Goal: Information Seeking & Learning: Find contact information

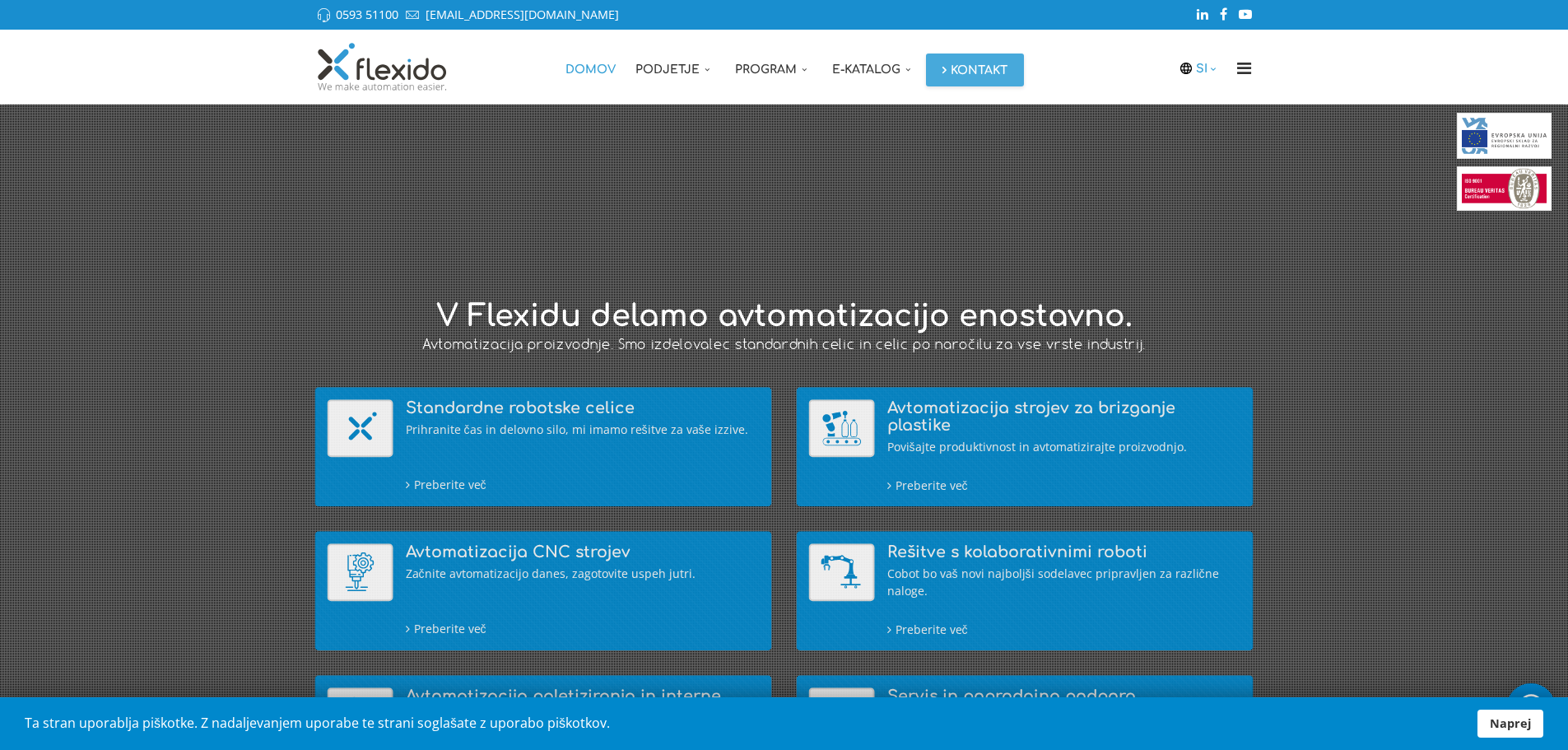
click at [1214, 67] on icon at bounding box center [1214, 69] width 14 height 12
click at [1214, 138] on link "EN" at bounding box center [1206, 134] width 41 height 32
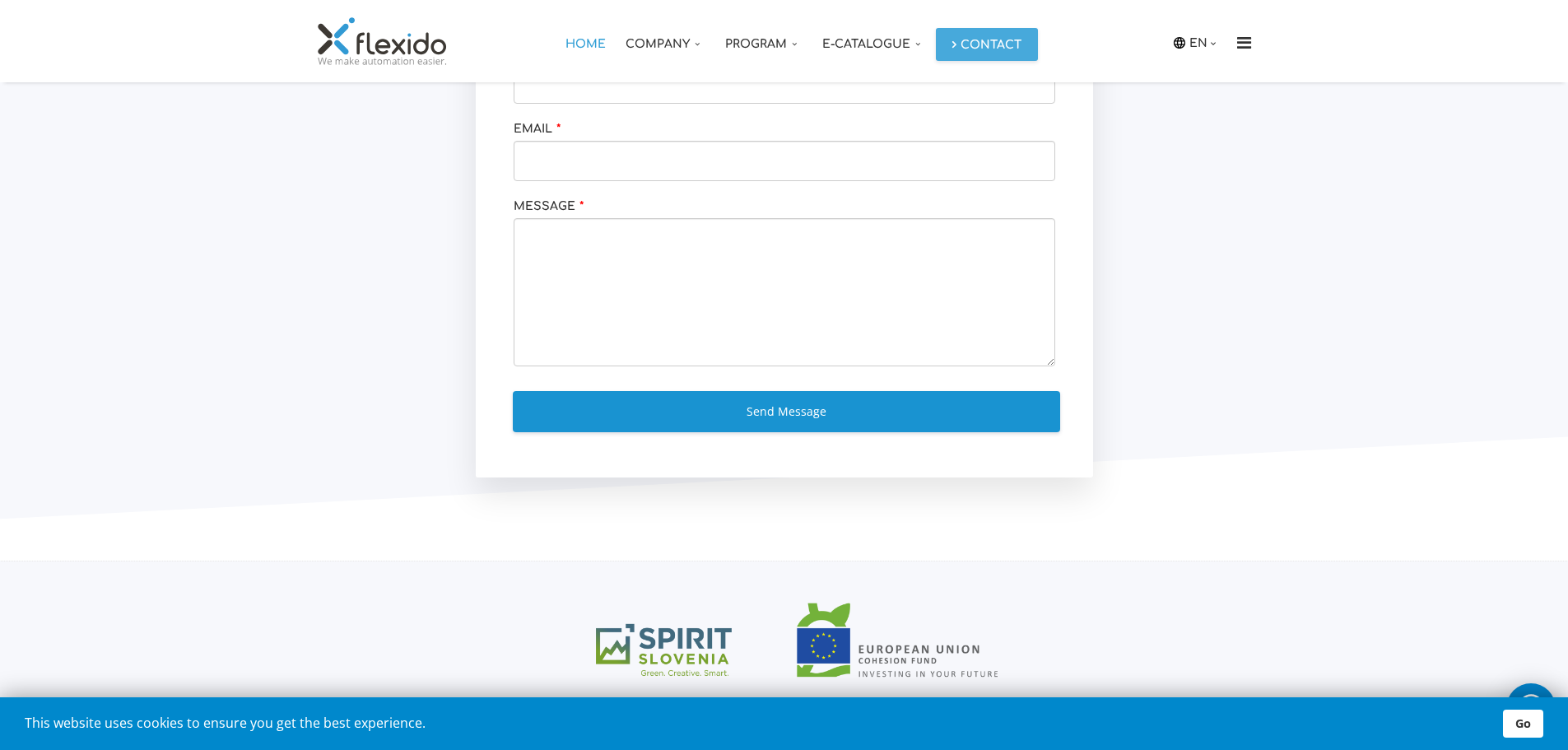
scroll to position [3141, 0]
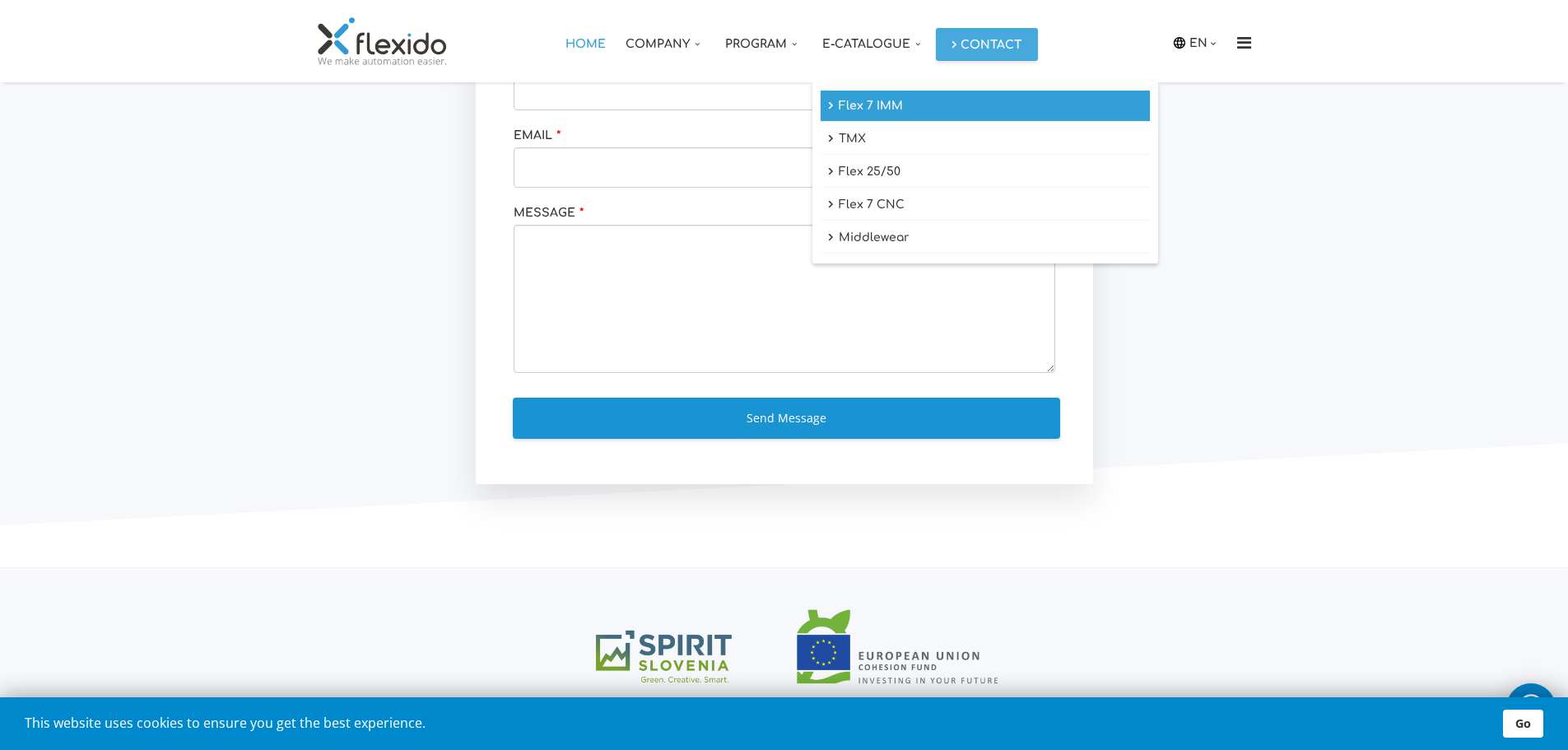
click at [882, 102] on link "Flex 7 IMM" at bounding box center [985, 106] width 329 height 31
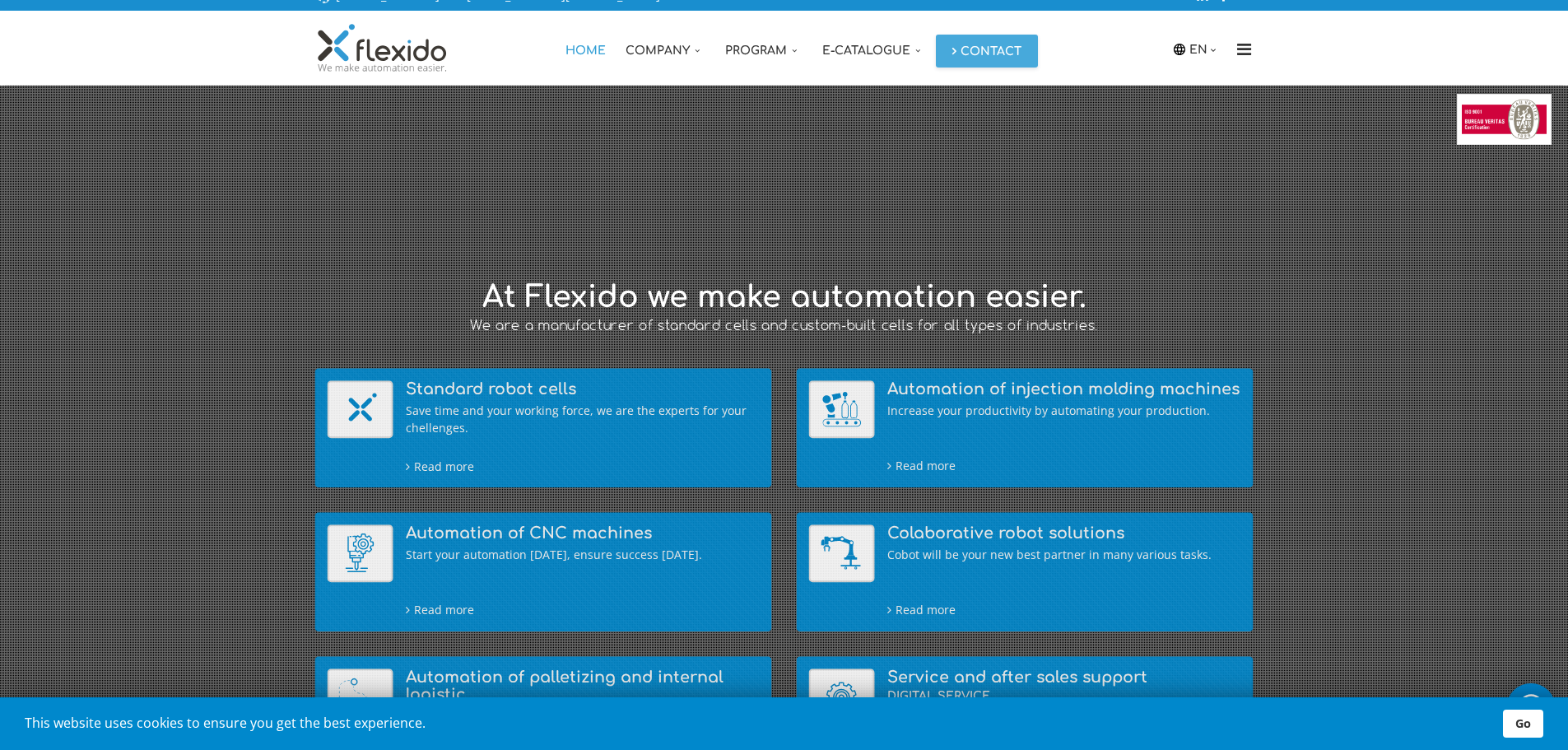
scroll to position [0, 0]
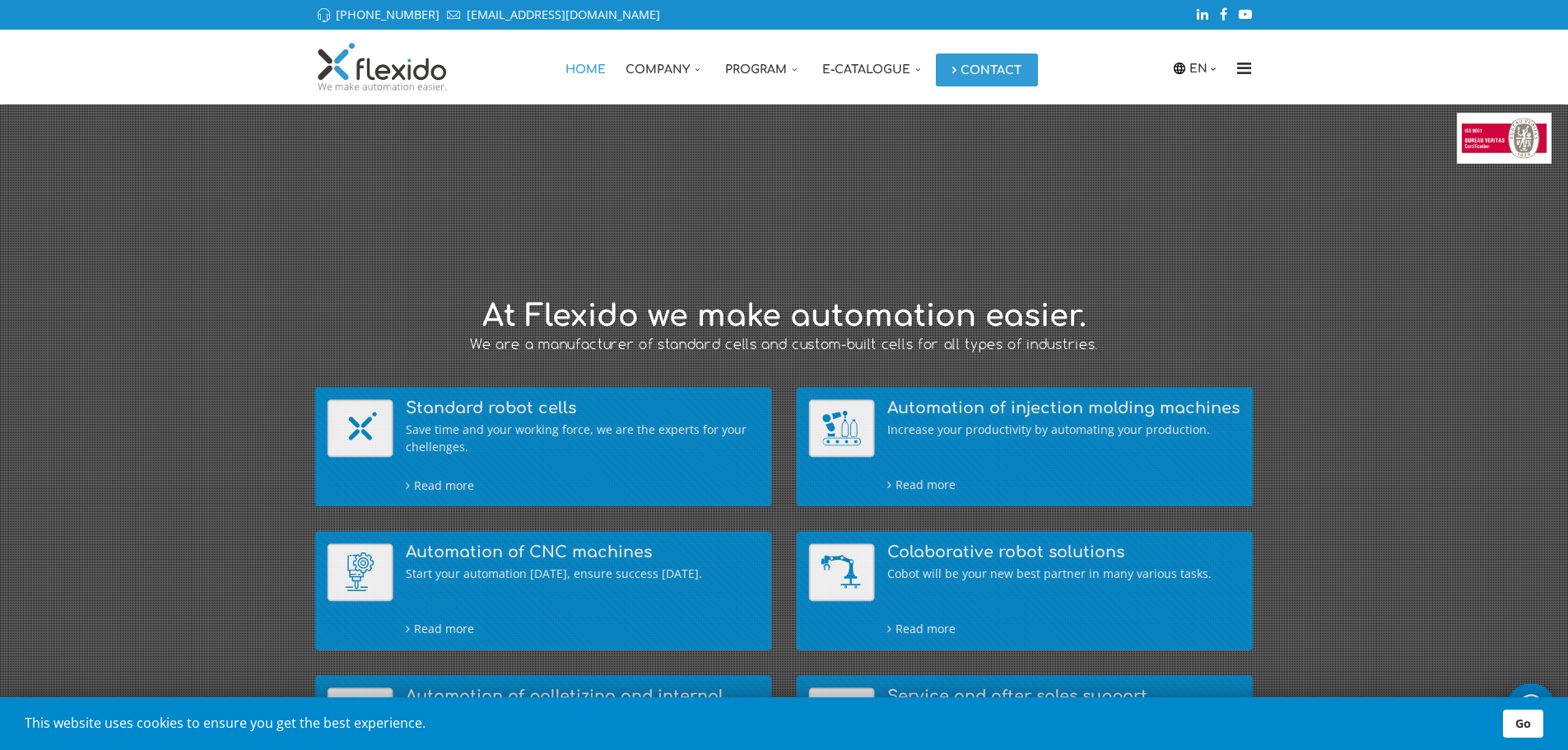
click at [990, 73] on link "Contact" at bounding box center [986, 70] width 102 height 33
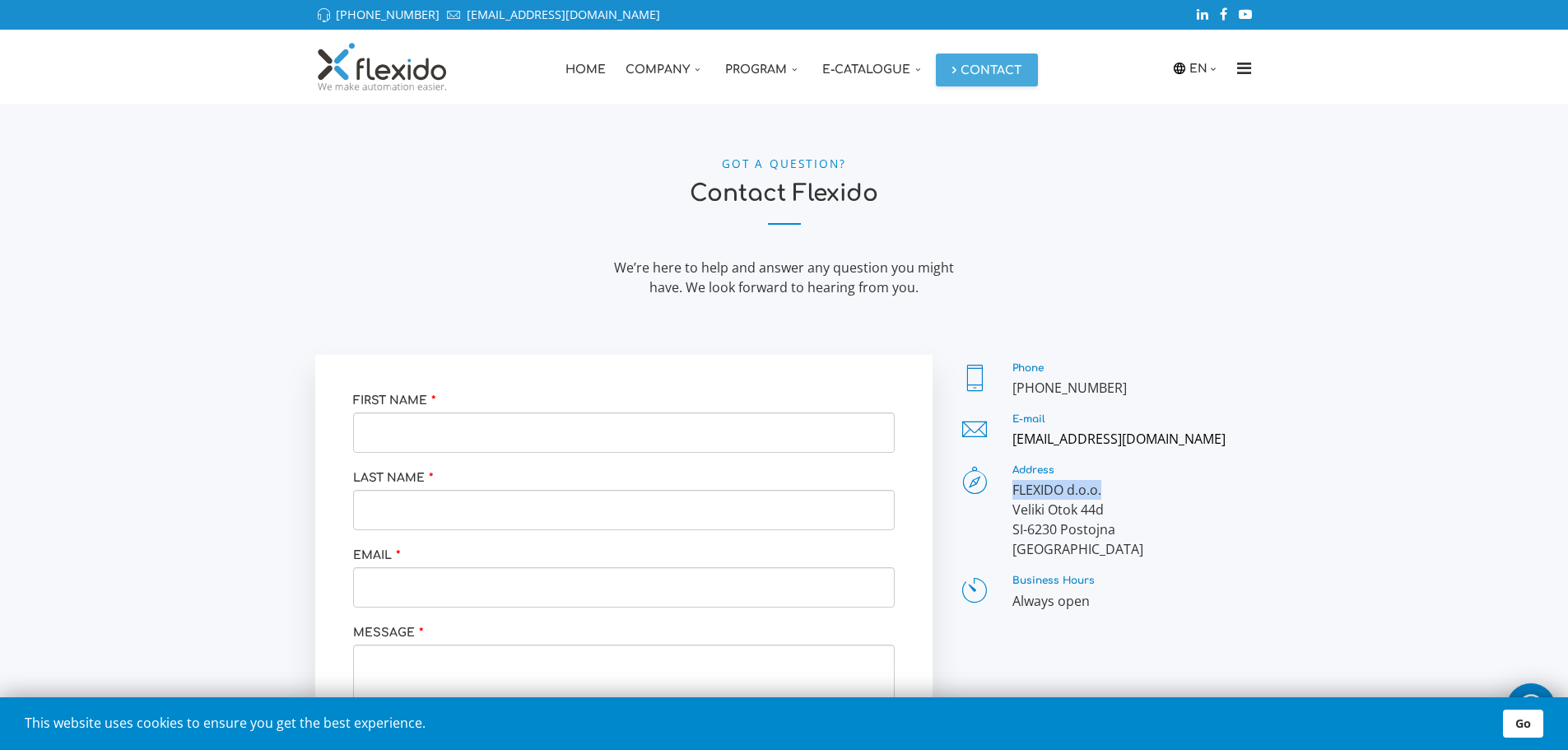
drag, startPoint x: 1012, startPoint y: 492, endPoint x: 1102, endPoint y: 487, distance: 90.1
click at [1102, 487] on div "FLEXIDO d.o.o. Veliki Otok 44d SI-6230 Postojna Slovenia" at bounding box center [1132, 519] width 241 height 79
copy div "FLEXIDO d.o.o."
drag, startPoint x: 1014, startPoint y: 510, endPoint x: 1103, endPoint y: 510, distance: 89.0
click at [1103, 510] on div "FLEXIDO d.o.o. Veliki Otok 44d SI-6230 Postojna Slovenia" at bounding box center [1132, 519] width 241 height 79
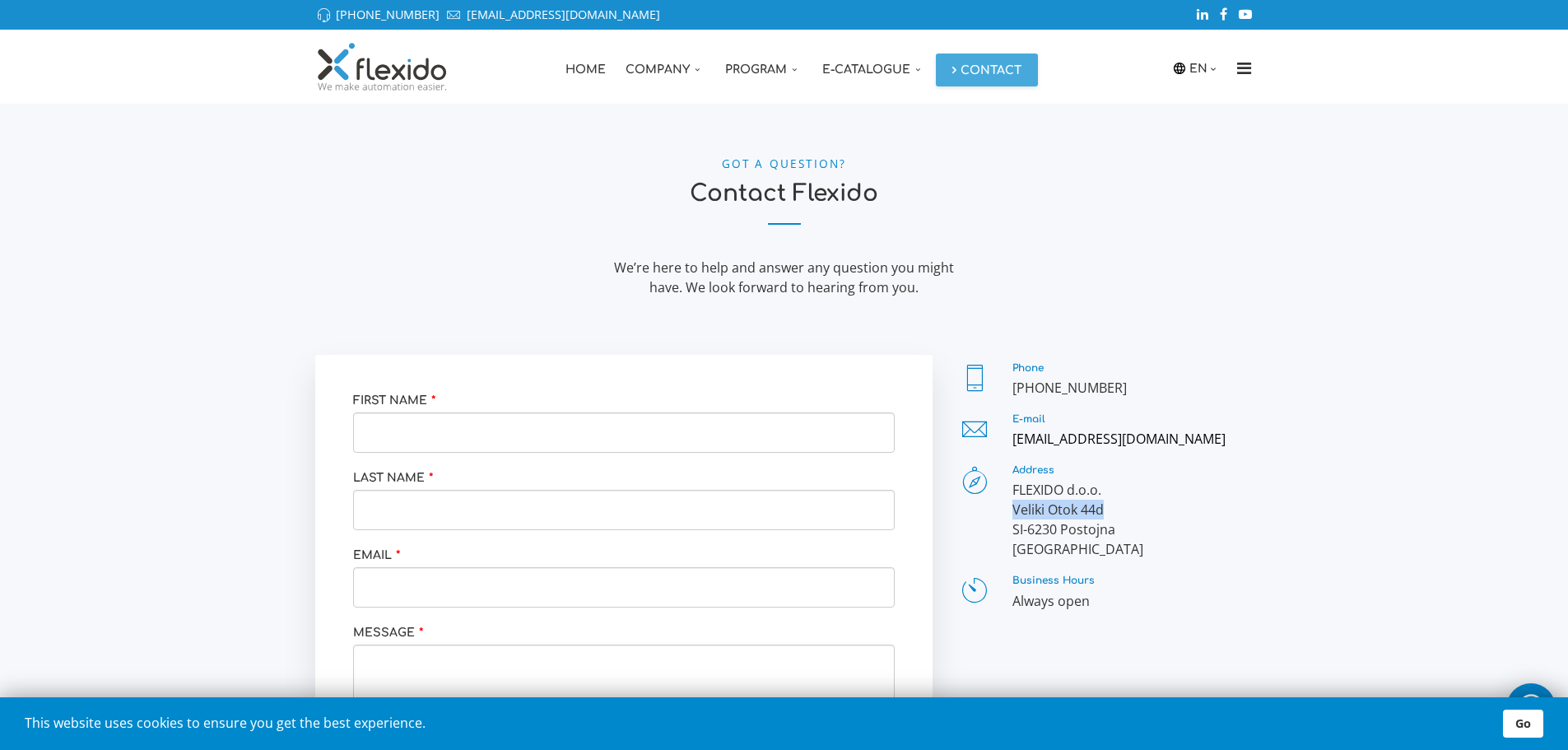
copy div "Veliki Otok 44d"
drag, startPoint x: 1013, startPoint y: 389, endPoint x: 1125, endPoint y: 388, distance: 112.0
click at [1125, 388] on div "[PHONE_NUMBER]" at bounding box center [1132, 388] width 241 height 19
copy div "[PHONE_NUMBER]"
click at [403, 79] on img at bounding box center [382, 66] width 135 height 49
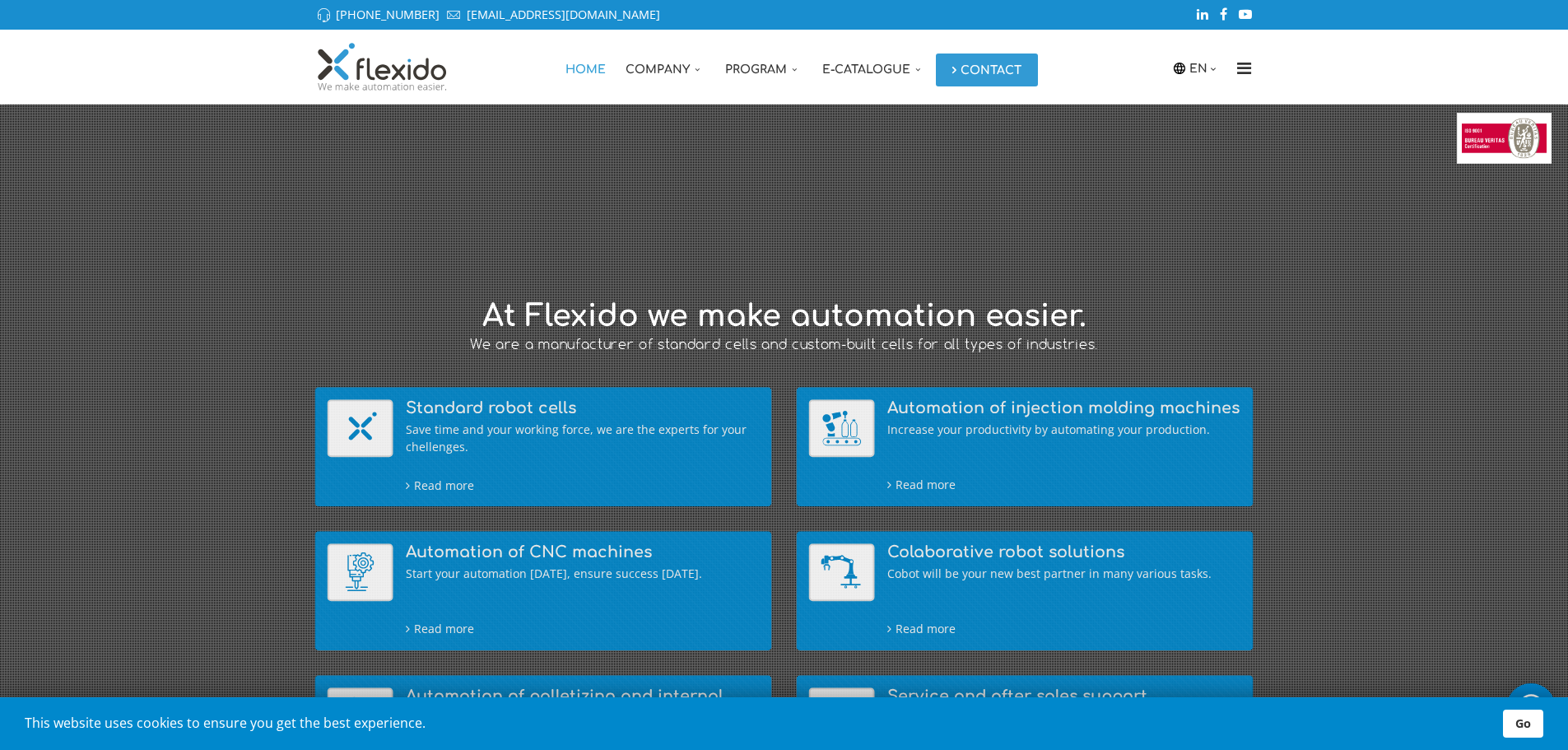
click at [975, 72] on link "Contact" at bounding box center [986, 70] width 102 height 33
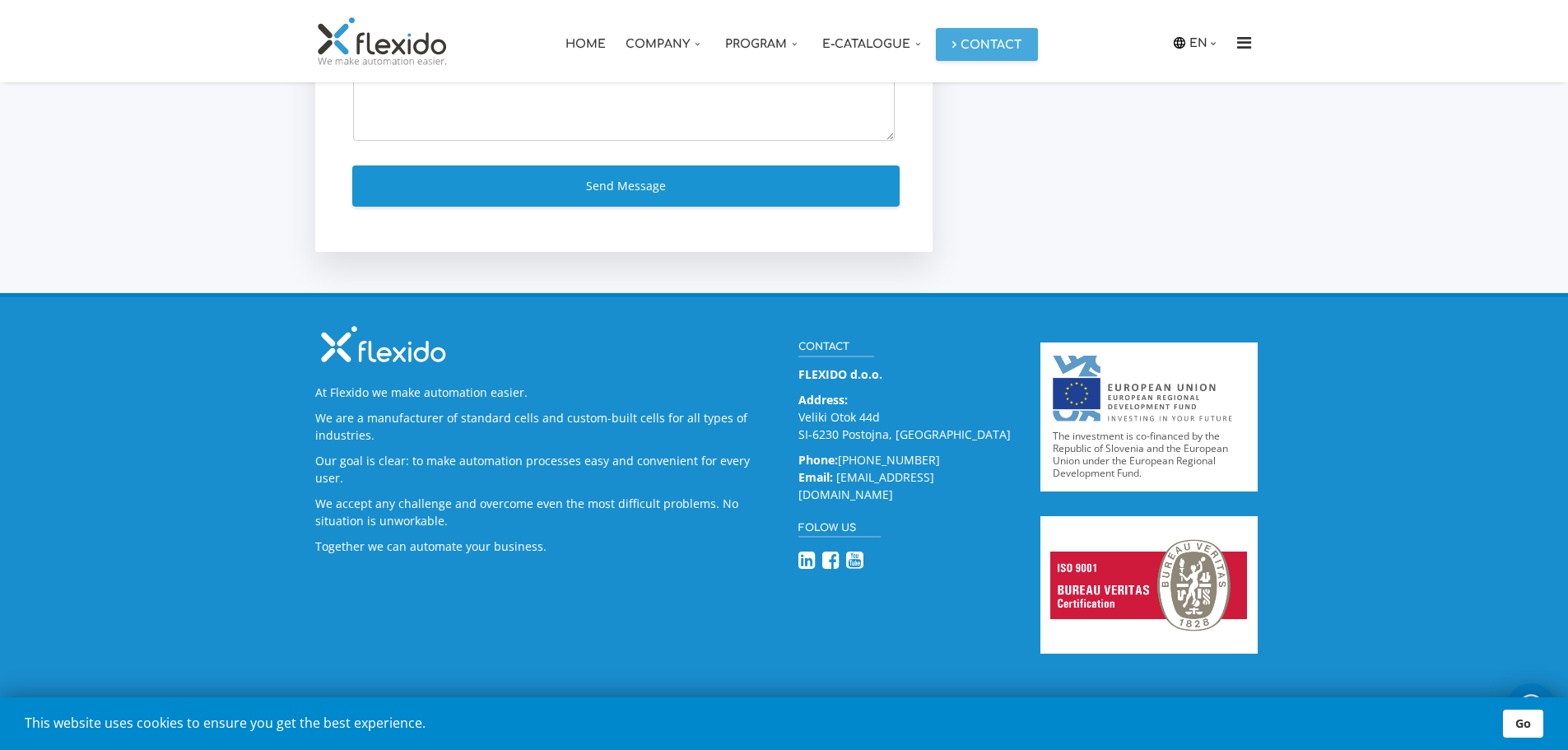
scroll to position [666, 0]
